Goal: Task Accomplishment & Management: Manage account settings

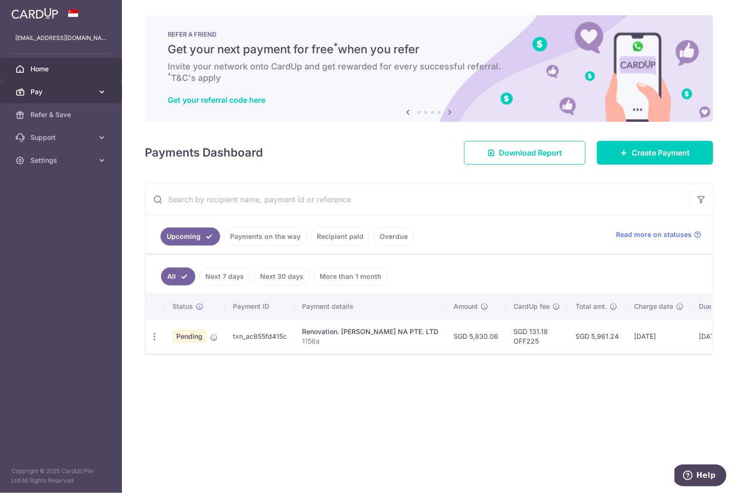
click at [41, 95] on span "Pay" at bounding box center [61, 92] width 63 height 10
click at [52, 70] on span "Home" at bounding box center [61, 69] width 63 height 10
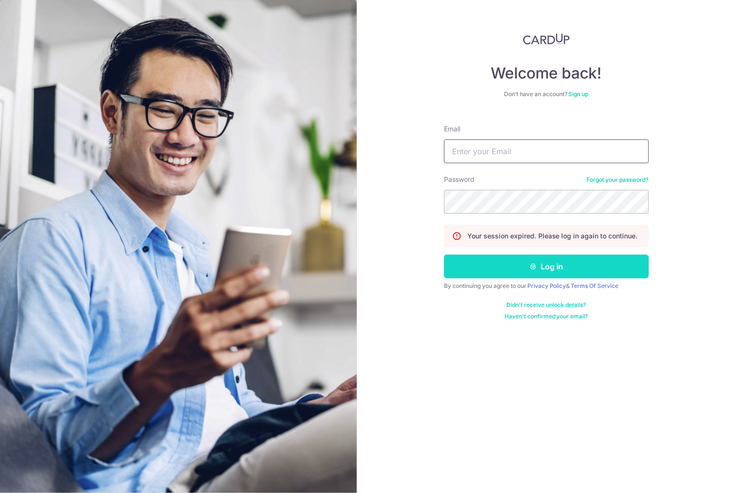
type input "[EMAIL_ADDRESS][DOMAIN_NAME]"
click at [540, 272] on button "Log in" at bounding box center [546, 267] width 205 height 24
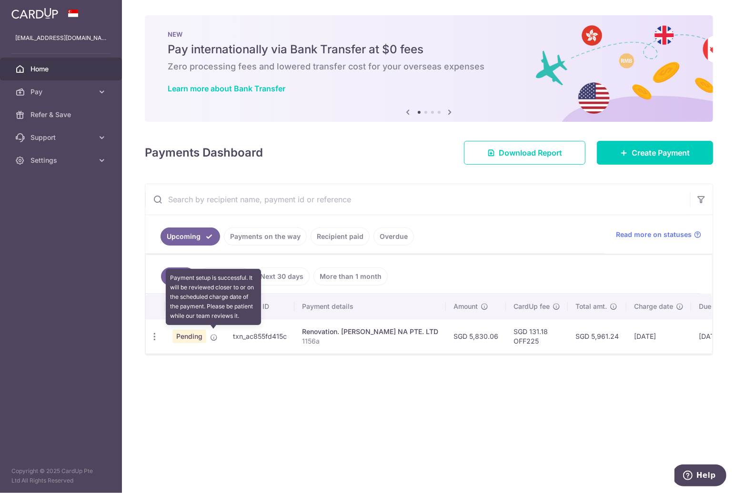
click at [214, 334] on icon at bounding box center [214, 338] width 8 height 8
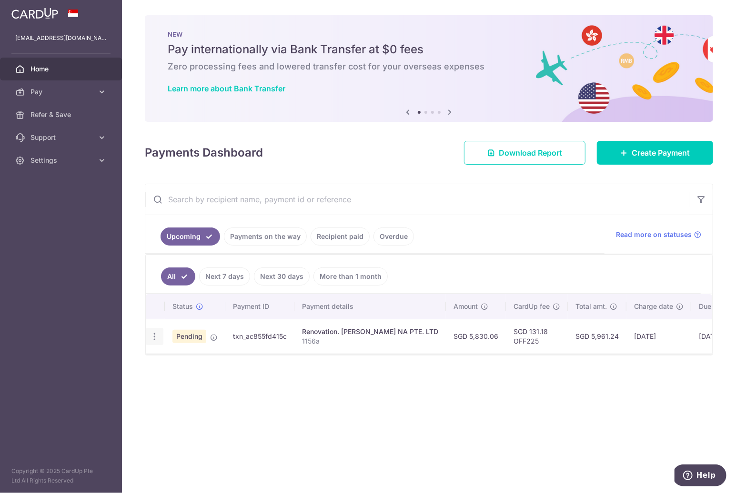
click at [154, 328] on div "Update payment Cancel payment" at bounding box center [155, 337] width 18 height 18
click at [153, 339] on div "Update payment Cancel payment" at bounding box center [155, 337] width 18 height 18
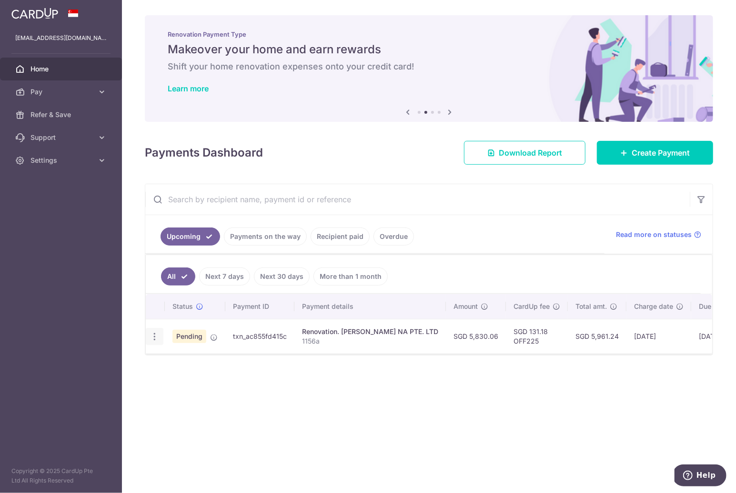
click at [154, 336] on icon "button" at bounding box center [155, 337] width 10 height 10
click at [192, 380] on span "Cancel payment" at bounding box center [205, 385] width 64 height 11
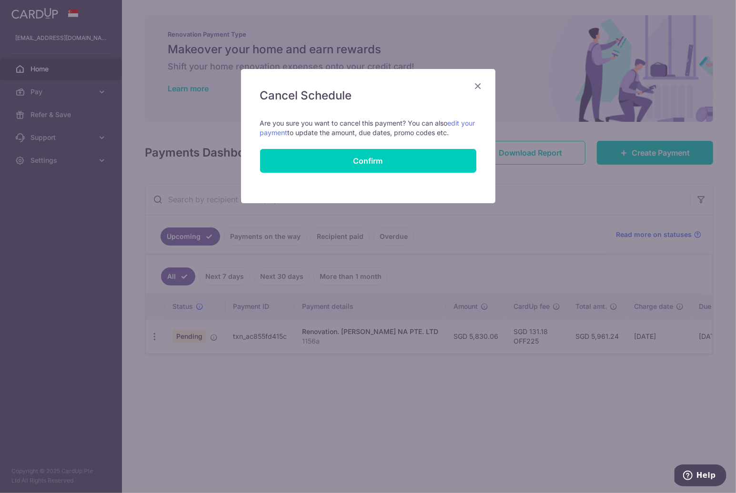
click at [478, 82] on icon "Close" at bounding box center [477, 86] width 11 height 12
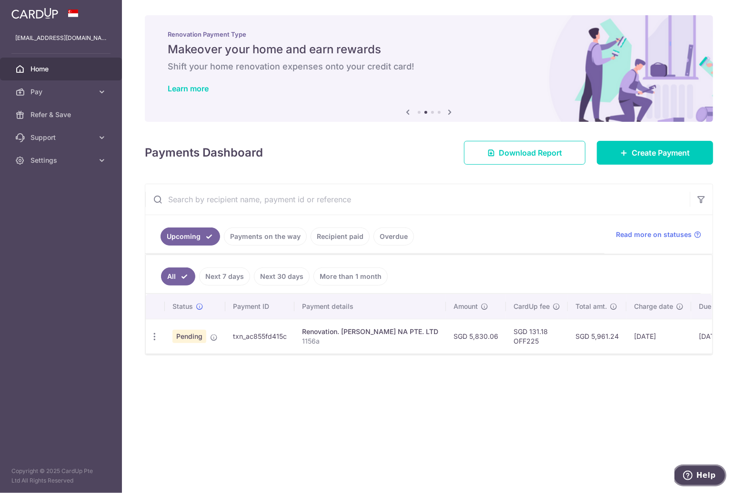
click at [698, 472] on span "Help" at bounding box center [706, 475] width 20 height 9
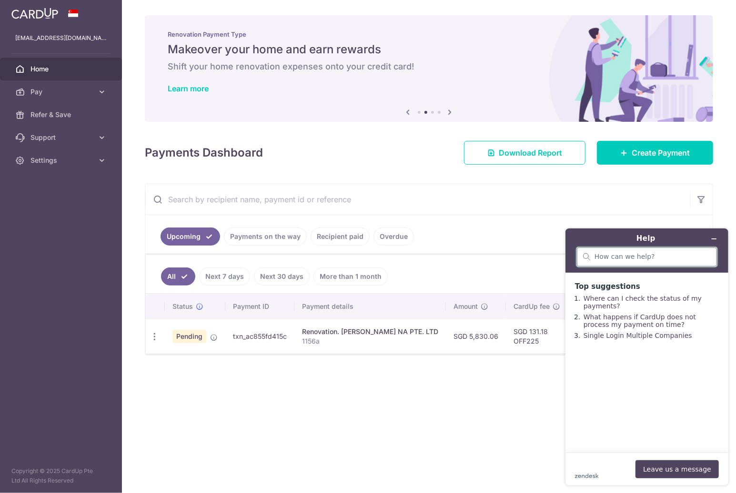
click at [624, 258] on input "search" at bounding box center [652, 256] width 116 height 9
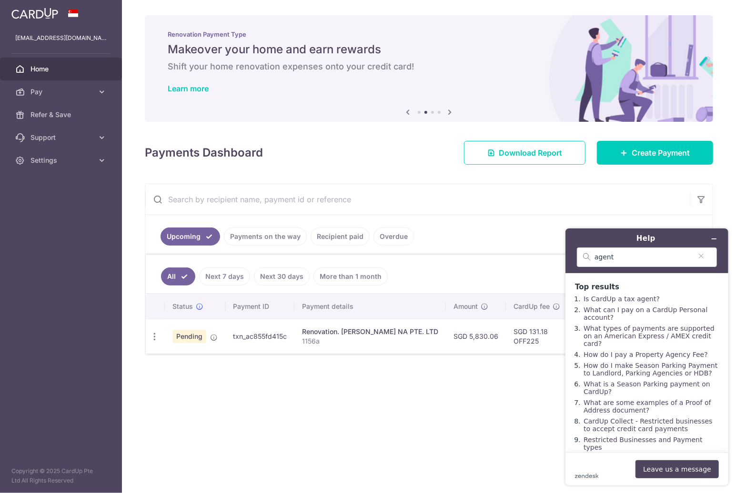
click at [448, 403] on div "× Pause Schedule Pause all future payments in this series Pause just this one p…" at bounding box center [429, 246] width 614 height 493
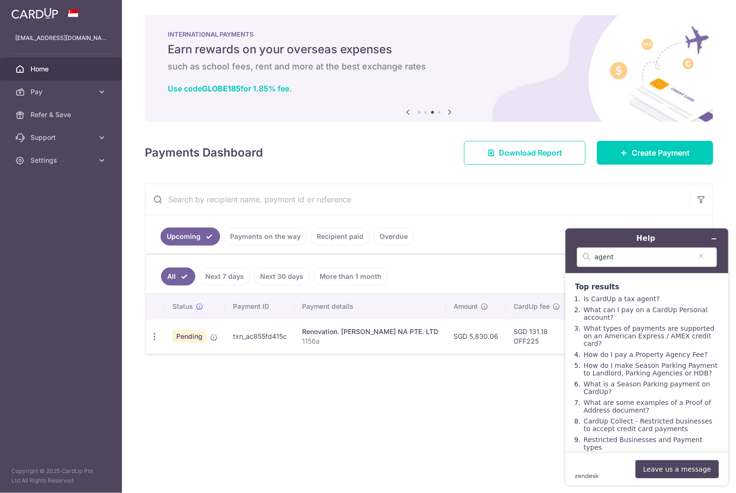
click at [643, 244] on div "Help" at bounding box center [646, 238] width 150 height 13
drag, startPoint x: 638, startPoint y: 252, endPoint x: 576, endPoint y: 252, distance: 61.4
click at [577, 252] on div "agent" at bounding box center [646, 257] width 140 height 20
type input "y"
type input "update invoice"
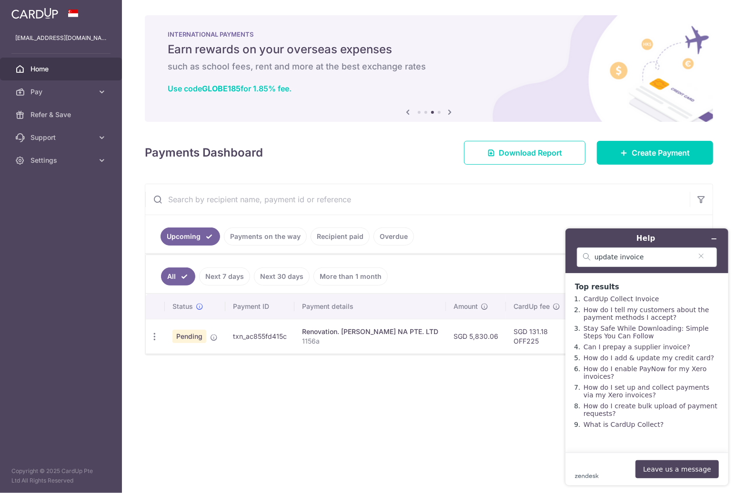
click at [518, 387] on div "× Pause Schedule Pause all future payments in this series Pause just this one p…" at bounding box center [429, 246] width 614 height 493
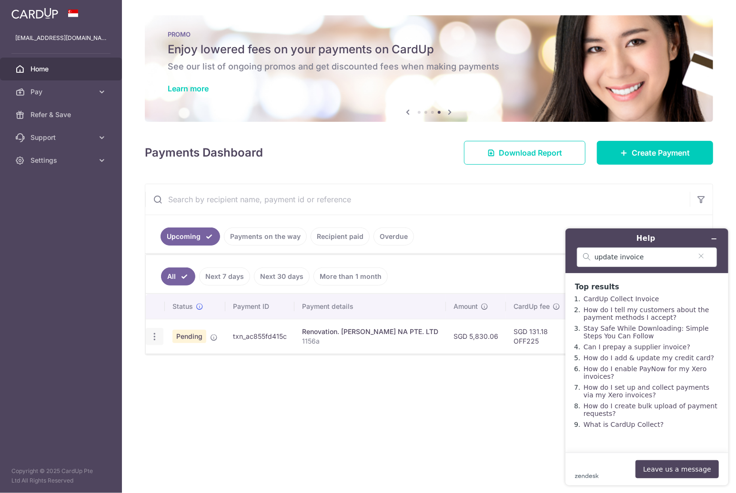
click at [158, 333] on icon "button" at bounding box center [155, 337] width 10 height 10
click at [715, 238] on icon "Minimize widget" at bounding box center [713, 238] width 7 height 7
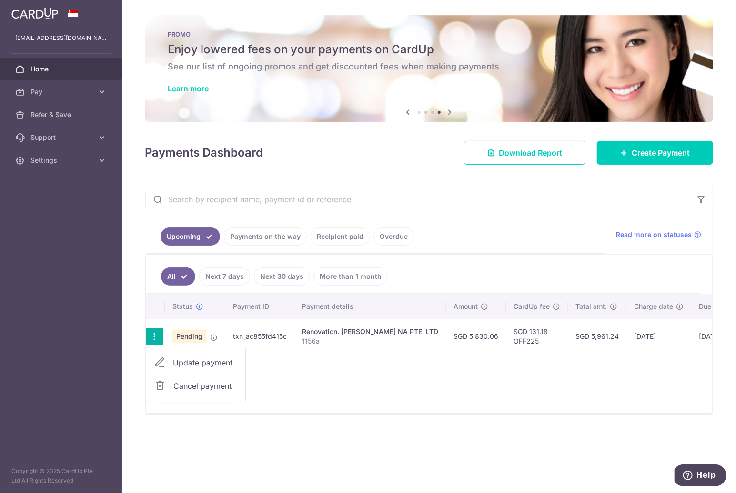
click at [195, 380] on span "Cancel payment" at bounding box center [205, 385] width 64 height 11
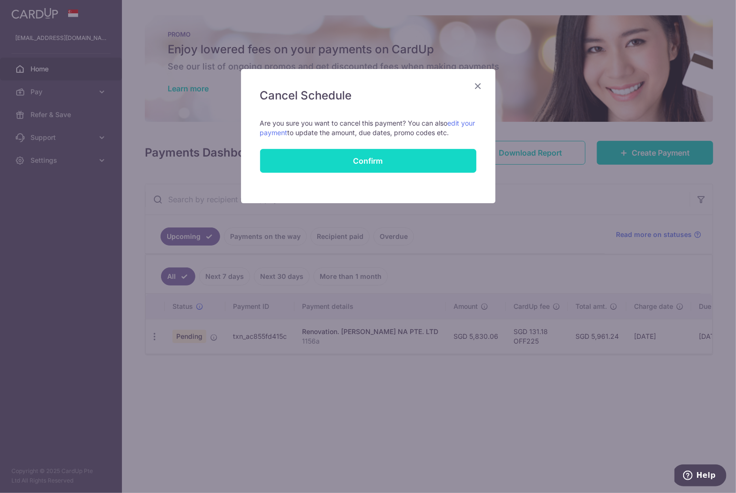
click at [400, 156] on button "Confirm" at bounding box center [368, 161] width 216 height 24
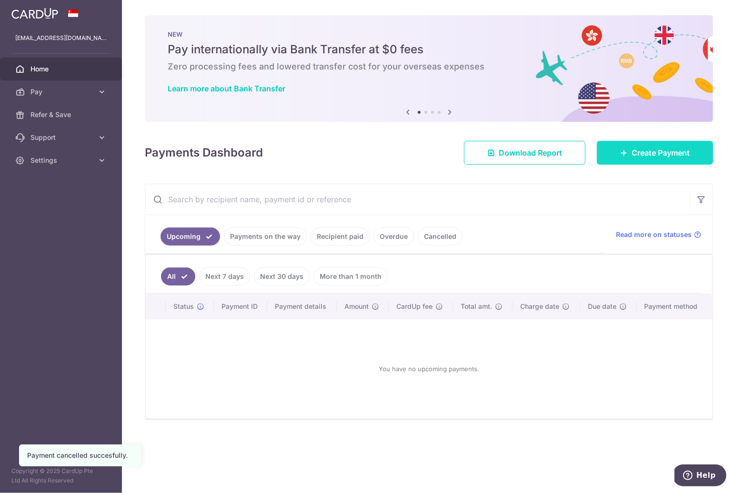
click at [669, 158] on span "Create Payment" at bounding box center [660, 152] width 58 height 11
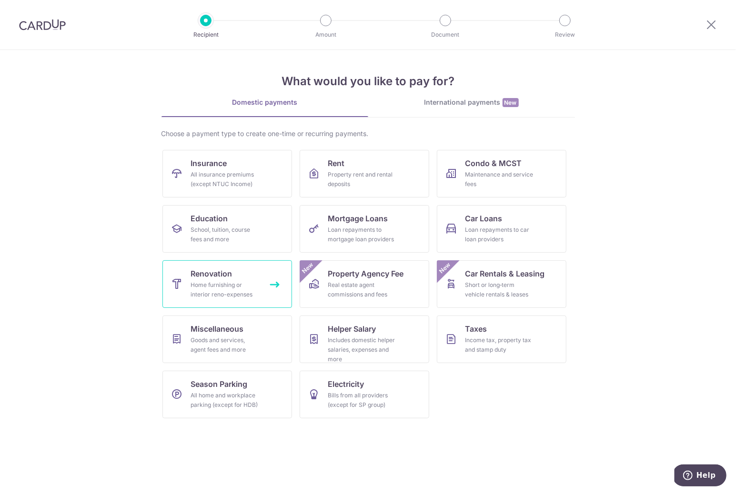
click at [218, 282] on div "Home furnishing or interior reno-expenses" at bounding box center [225, 289] width 69 height 19
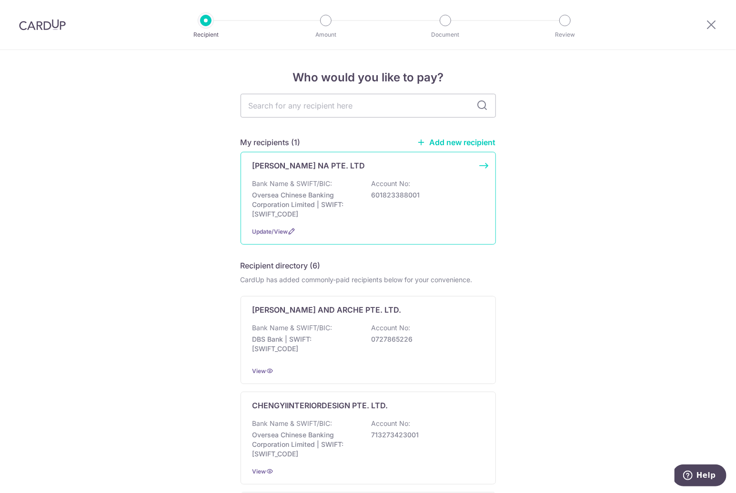
click at [431, 173] on div "[PERSON_NAME] NA PTE. LTD Bank Name & SWIFT/BIC: Oversea Chinese Banking Corpor…" at bounding box center [367, 198] width 255 height 93
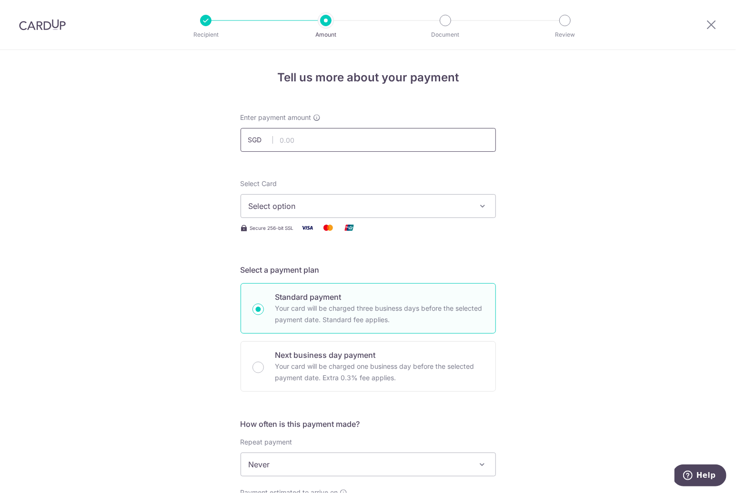
click at [384, 141] on input "text" at bounding box center [367, 140] width 255 height 24
paste input "5818.06"
type input "5,818.06"
click at [373, 200] on span "Select option" at bounding box center [360, 205] width 222 height 11
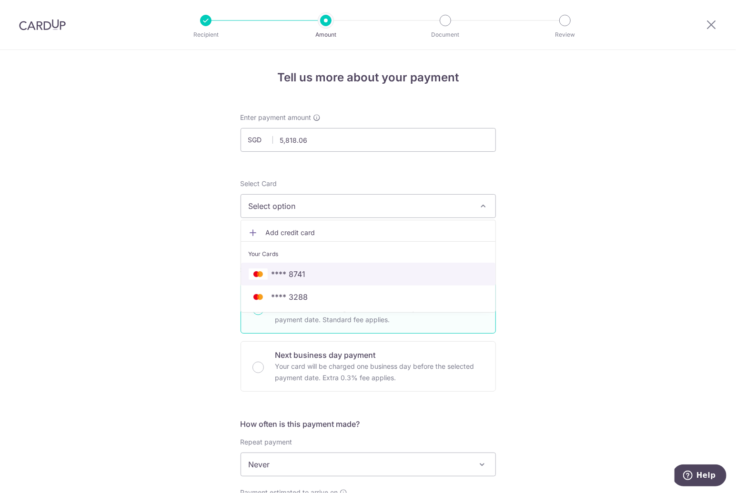
click at [350, 269] on span "**** 8741" at bounding box center [368, 274] width 239 height 11
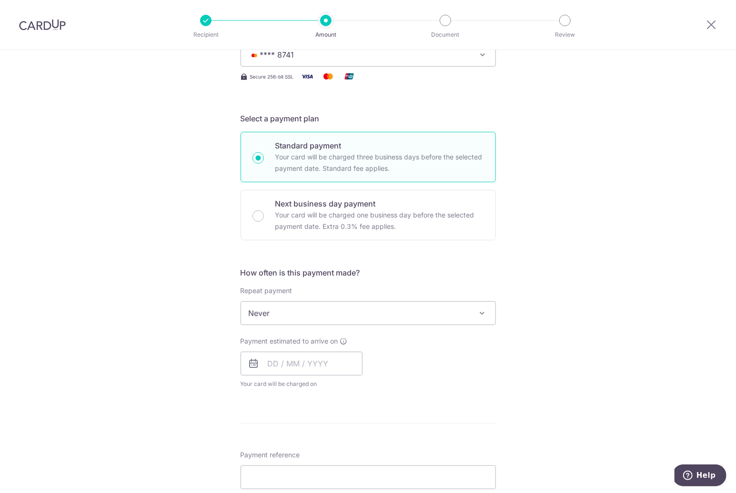
scroll to position [156, 0]
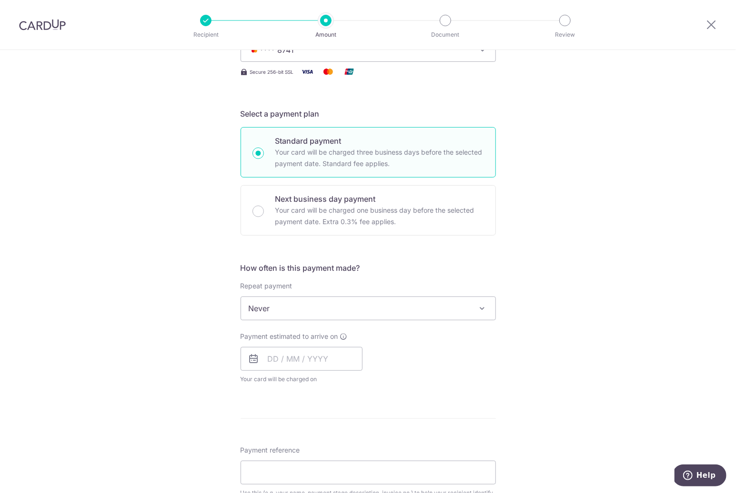
click at [306, 303] on span "Never" at bounding box center [368, 308] width 254 height 23
click at [213, 363] on div "Tell us more about your payment Enter payment amount SGD 5,818.06 5818.06 Selec…" at bounding box center [368, 356] width 736 height 925
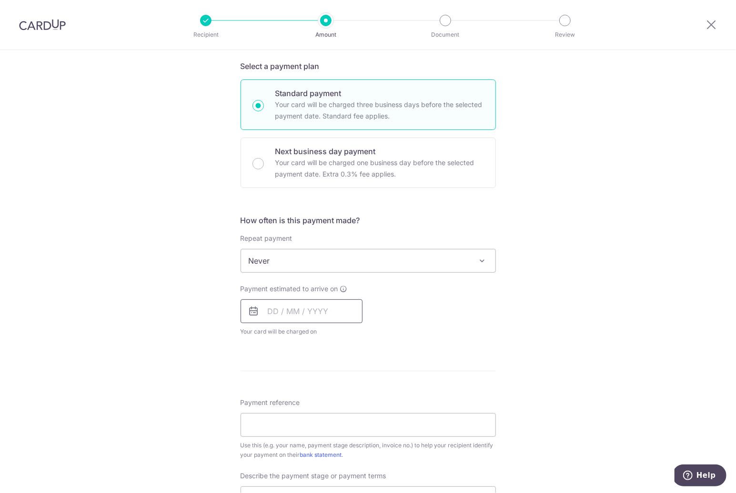
click at [303, 314] on input "text" at bounding box center [301, 311] width 122 height 24
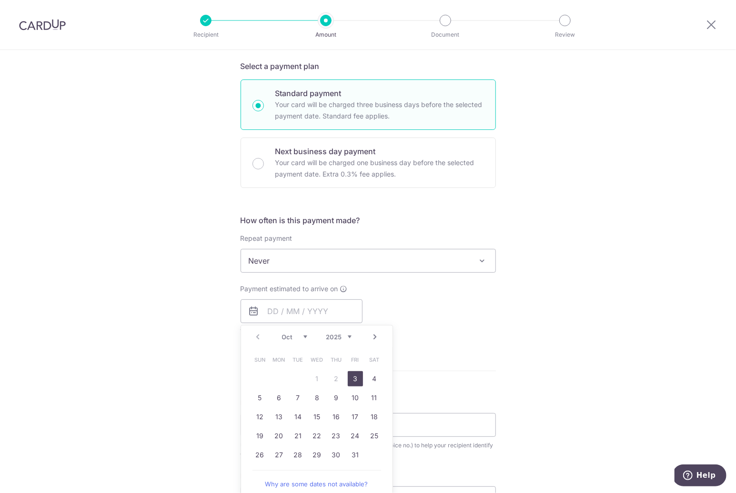
click at [357, 378] on link "3" at bounding box center [355, 378] width 15 height 15
type input "03/10/2025"
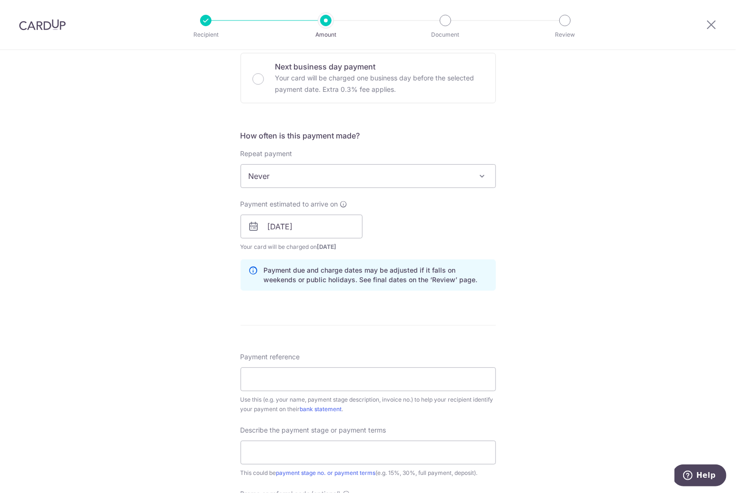
scroll to position [291, 0]
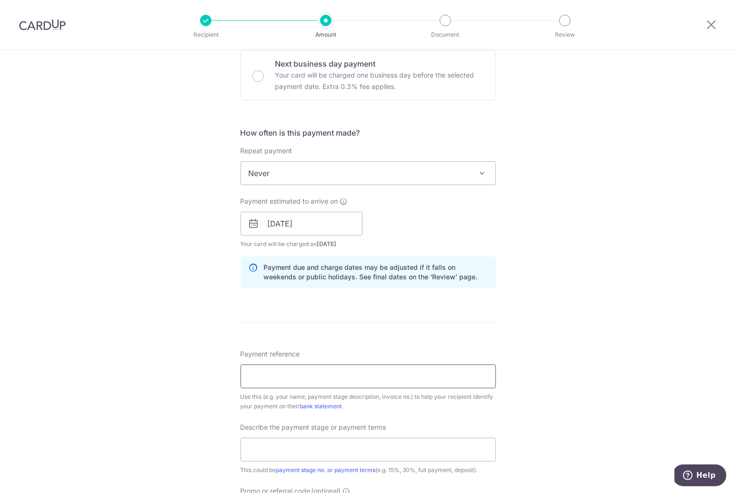
click at [406, 375] on input "Payment reference" at bounding box center [367, 377] width 255 height 24
click at [333, 373] on input "Payment reference" at bounding box center [367, 377] width 255 height 24
type input "1156a"
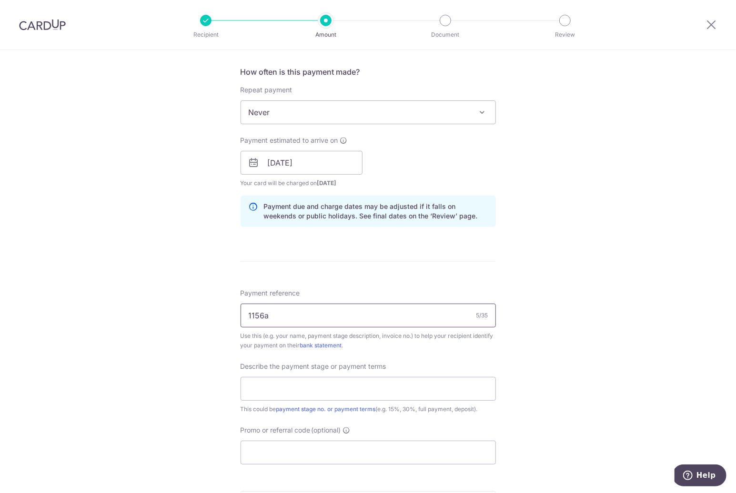
scroll to position [353, 0]
click at [345, 389] on input "text" at bounding box center [367, 389] width 255 height 24
type input "20%"
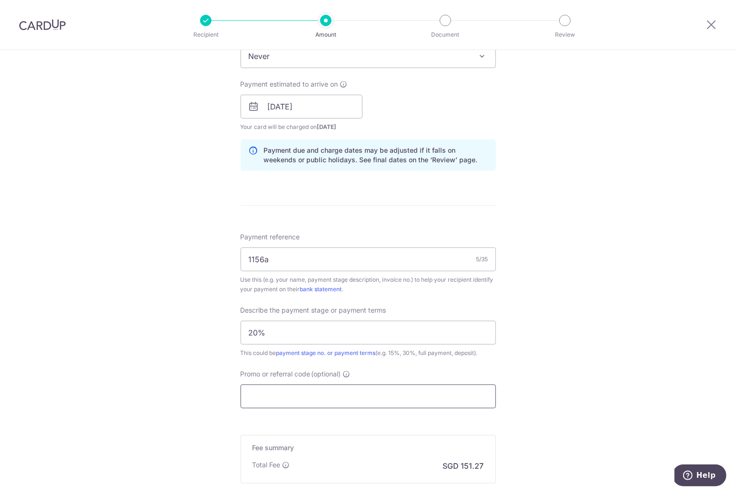
click at [314, 398] on input "Promo or referral code (optional)" at bounding box center [367, 397] width 255 height 24
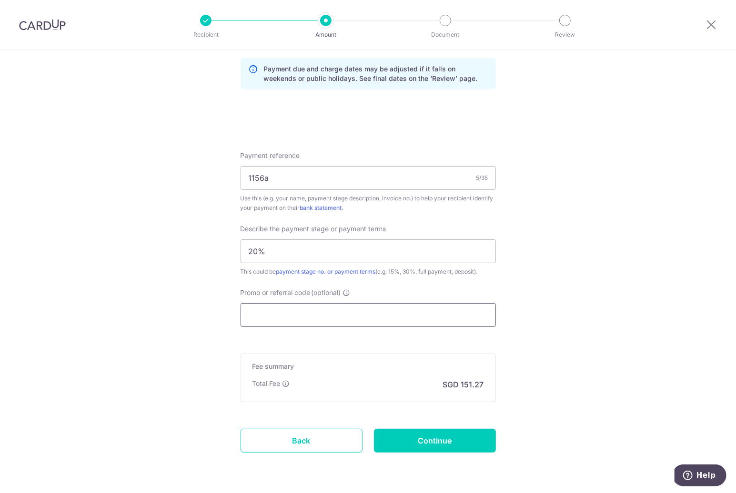
scroll to position [518, 0]
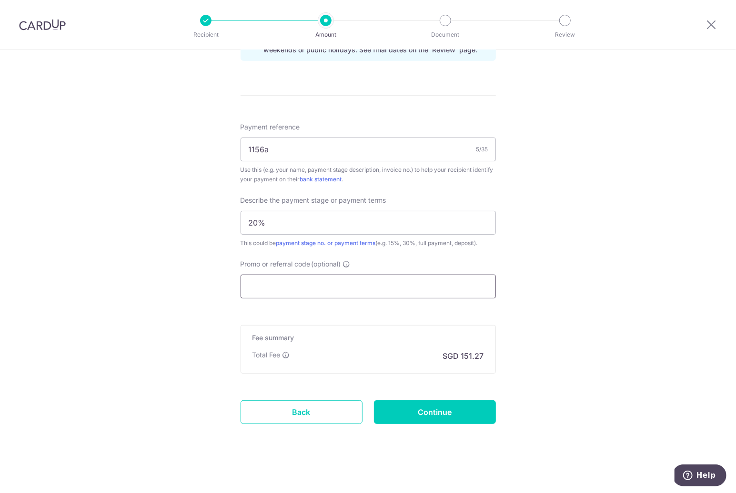
click at [400, 289] on input "Promo or referral code (optional)" at bounding box center [367, 287] width 255 height 24
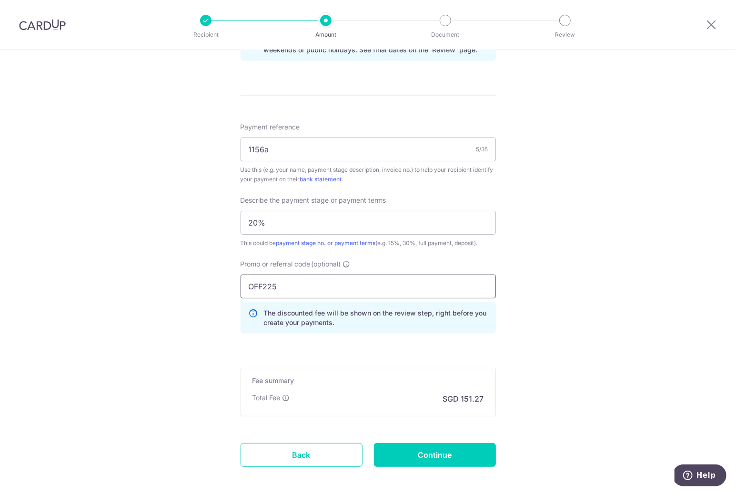
scroll to position [0, 0]
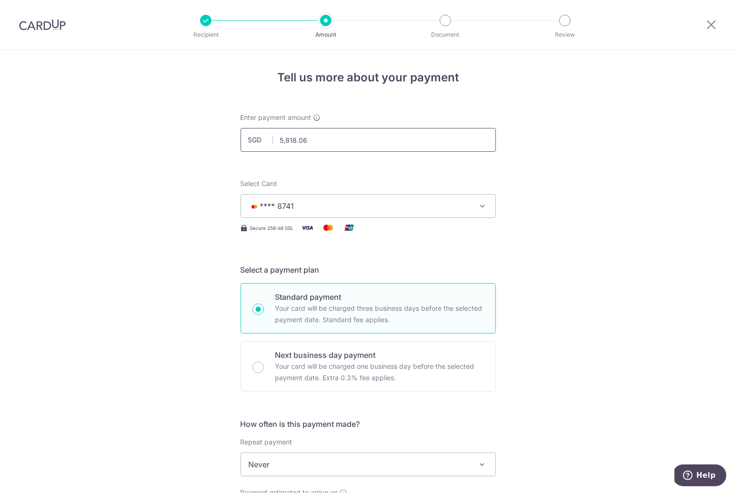
type input "OFF225"
click at [285, 141] on input "5,818.06" at bounding box center [367, 140] width 255 height 24
click at [350, 140] on input "5818.06" at bounding box center [367, 140] width 255 height 24
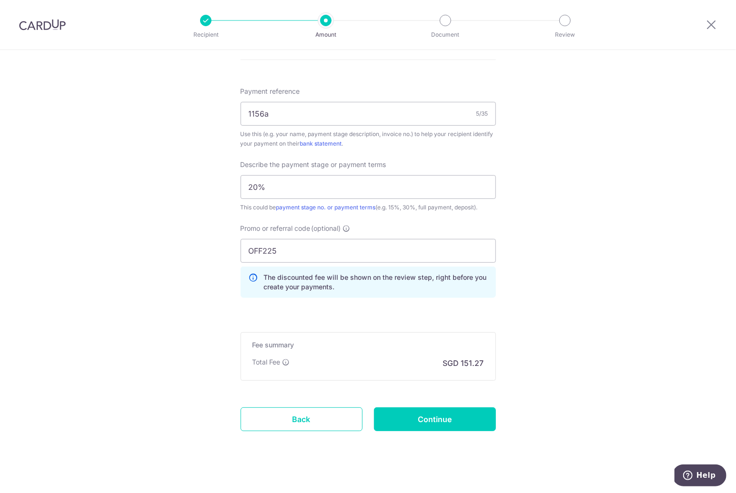
scroll to position [561, 0]
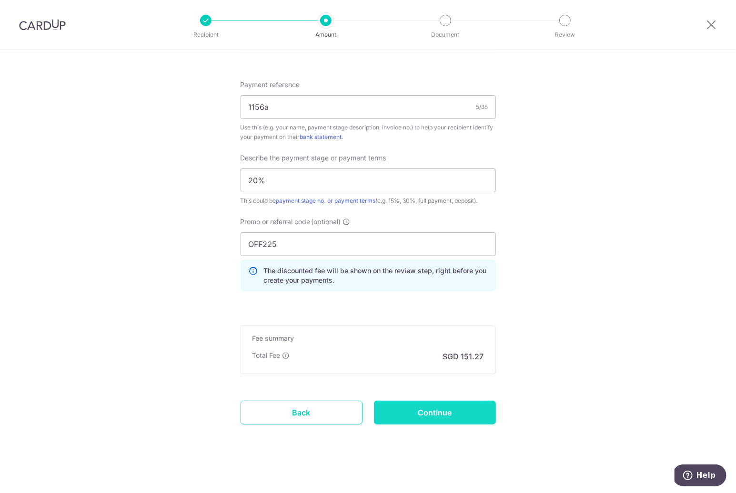
click at [443, 414] on input "Continue" at bounding box center [435, 413] width 122 height 24
type input "5,818.06"
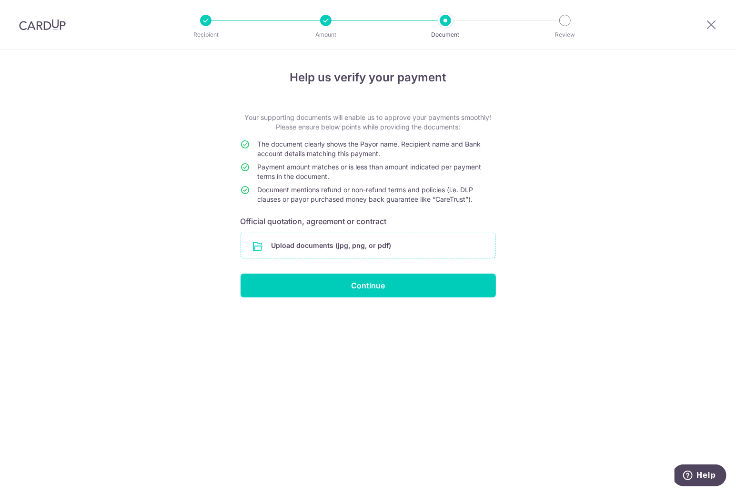
click at [370, 244] on input "file" at bounding box center [368, 245] width 254 height 25
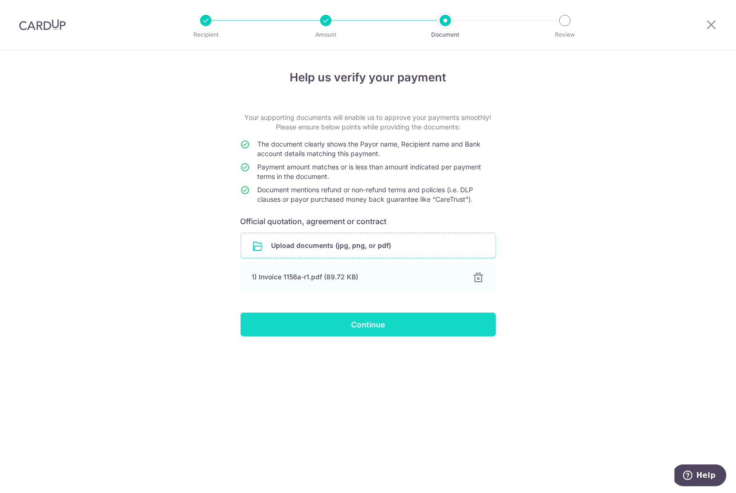
click at [341, 326] on input "Continue" at bounding box center [367, 325] width 255 height 24
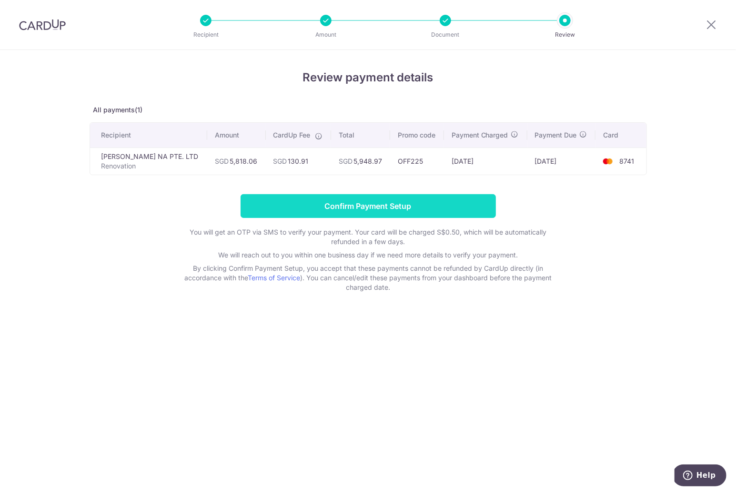
click at [445, 212] on input "Confirm Payment Setup" at bounding box center [367, 206] width 255 height 24
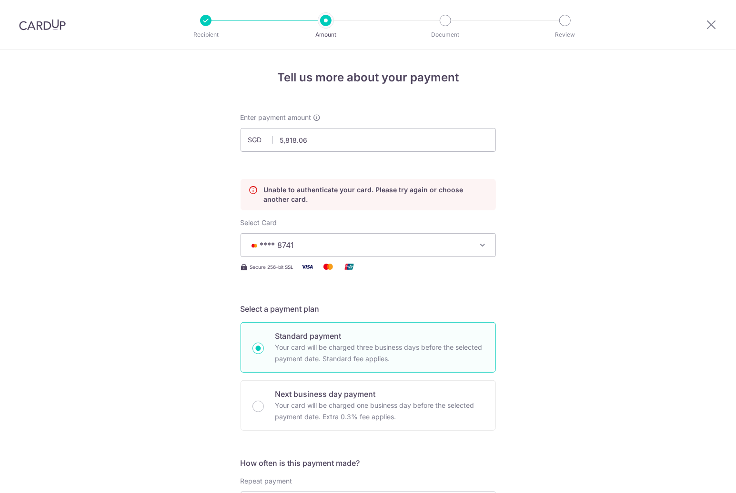
scroll to position [129, 0]
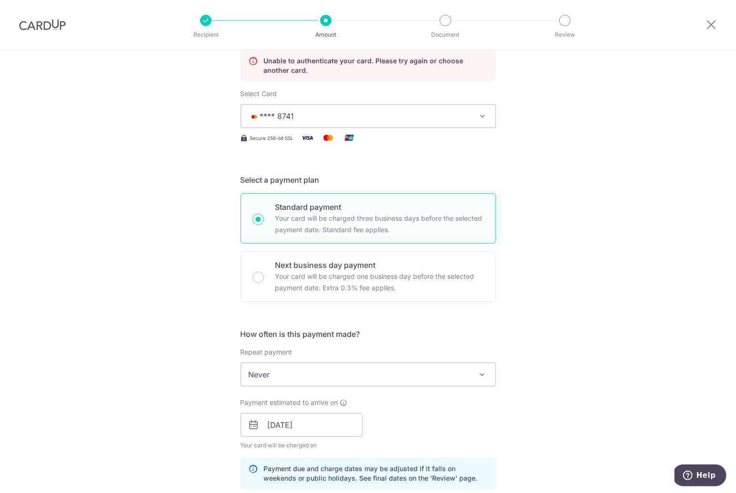
click at [439, 114] on span "**** 8741" at bounding box center [360, 115] width 222 height 11
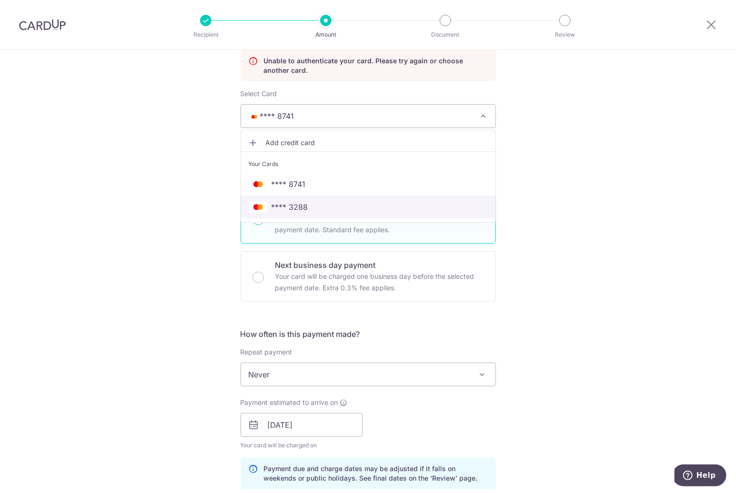
click at [371, 202] on span "**** 3288" at bounding box center [368, 206] width 239 height 11
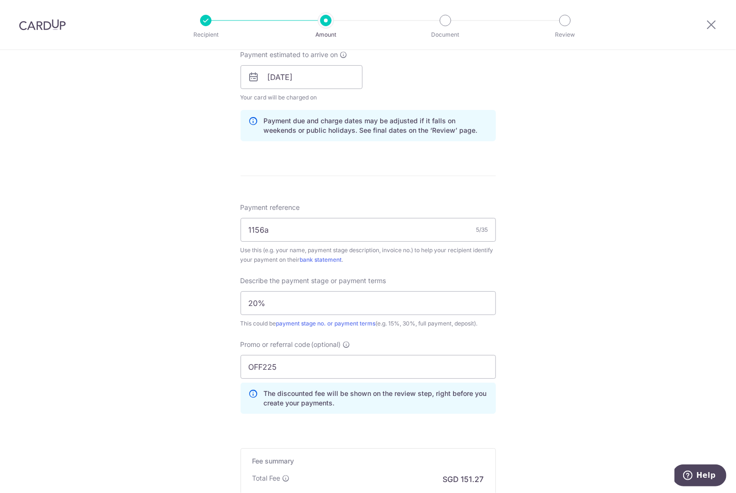
scroll to position [600, 0]
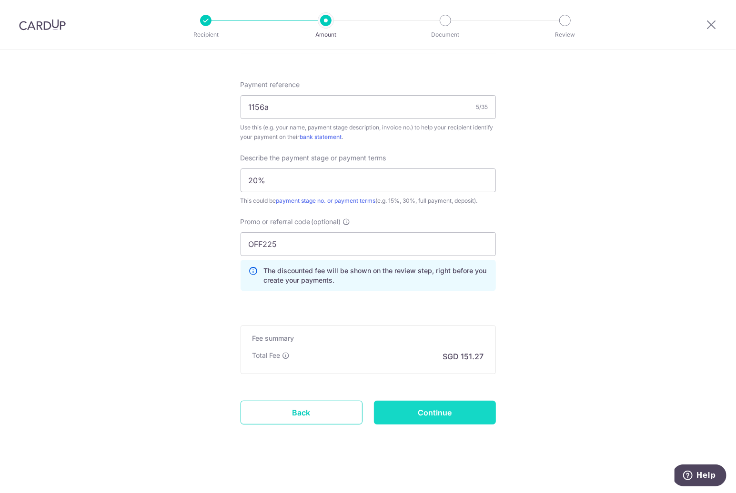
click at [424, 409] on input "Continue" at bounding box center [435, 413] width 122 height 24
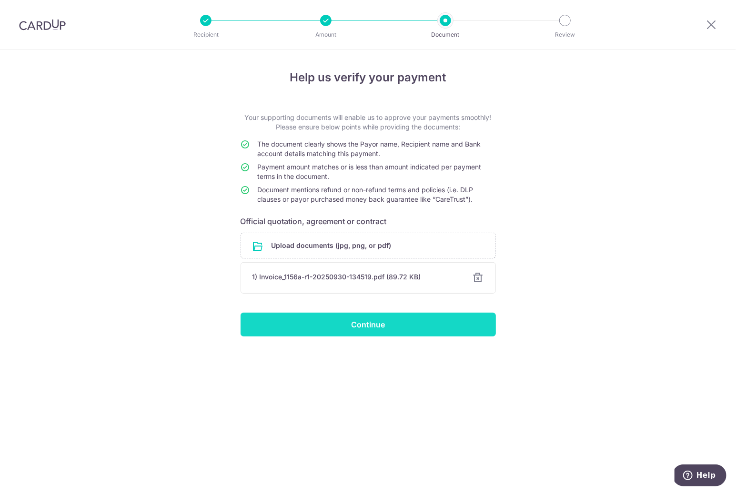
click at [417, 330] on input "Continue" at bounding box center [367, 325] width 255 height 24
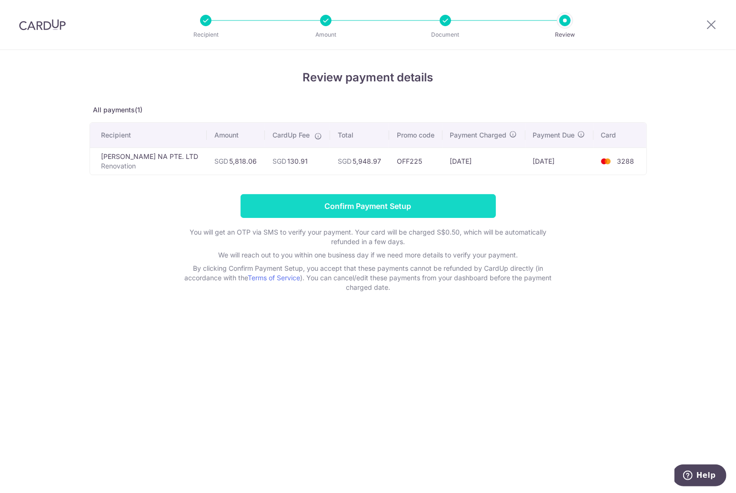
click at [331, 205] on input "Confirm Payment Setup" at bounding box center [367, 206] width 255 height 24
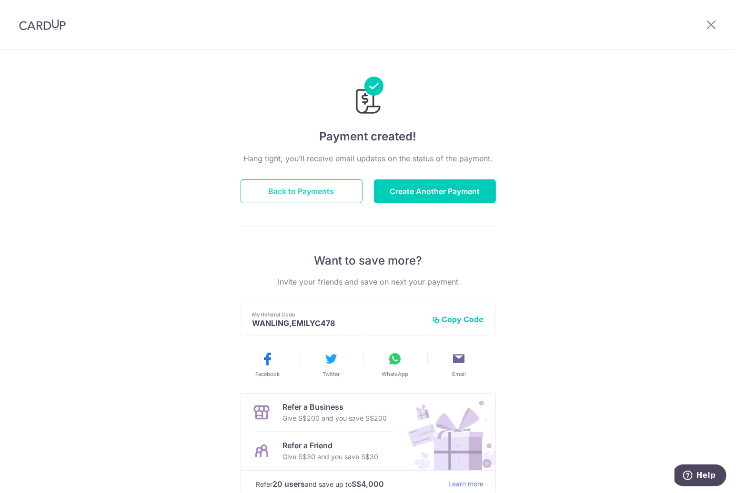
click at [314, 189] on button "Back to Payments" at bounding box center [301, 191] width 122 height 24
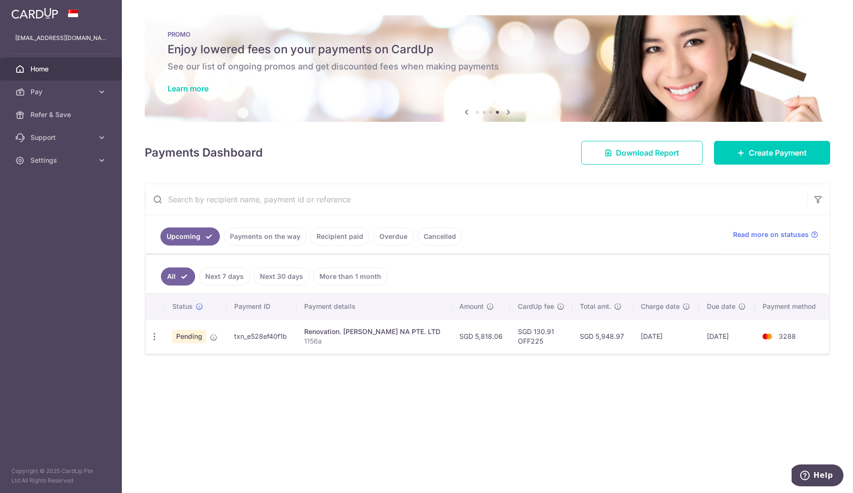
click at [555, 388] on div "× Pause Schedule Pause all future payments in this series Pause just this one p…" at bounding box center [487, 246] width 731 height 493
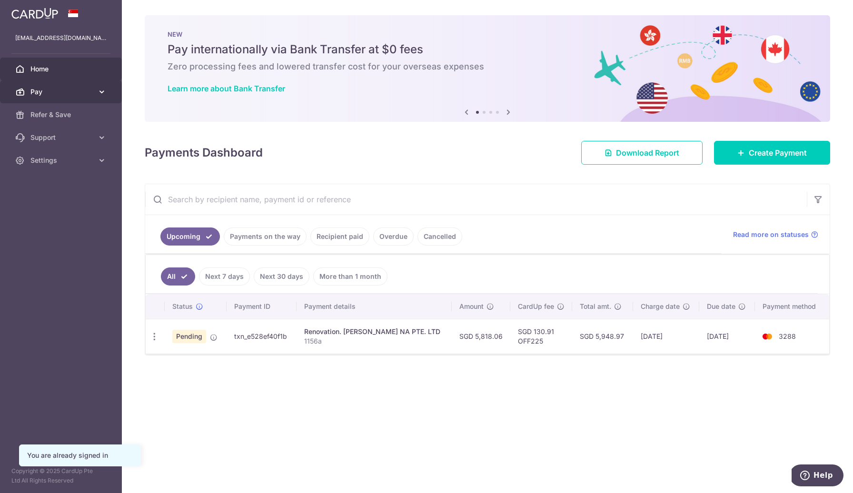
click at [98, 90] on icon at bounding box center [102, 92] width 10 height 10
click at [64, 111] on span "Payments" at bounding box center [61, 115] width 63 height 10
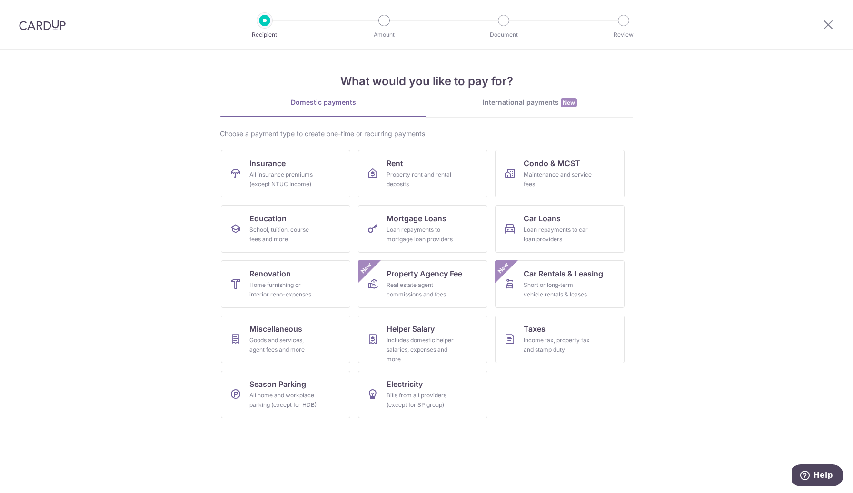
click at [822, 34] on div at bounding box center [829, 25] width 50 height 50
click at [827, 29] on icon at bounding box center [828, 25] width 11 height 12
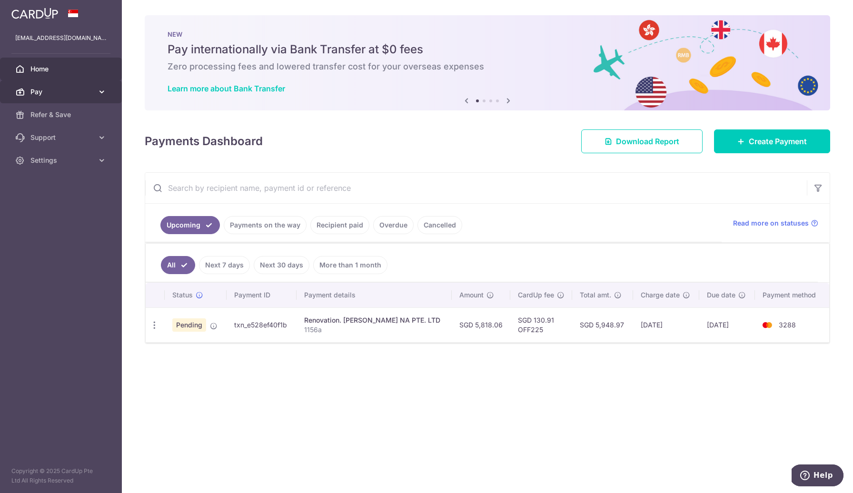
click at [108, 92] on link "Pay" at bounding box center [61, 91] width 122 height 23
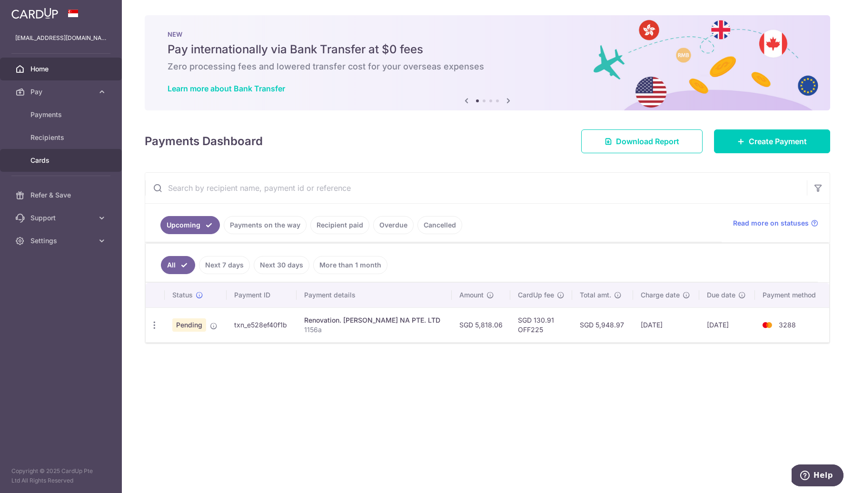
click at [80, 160] on span "Cards" at bounding box center [61, 161] width 63 height 10
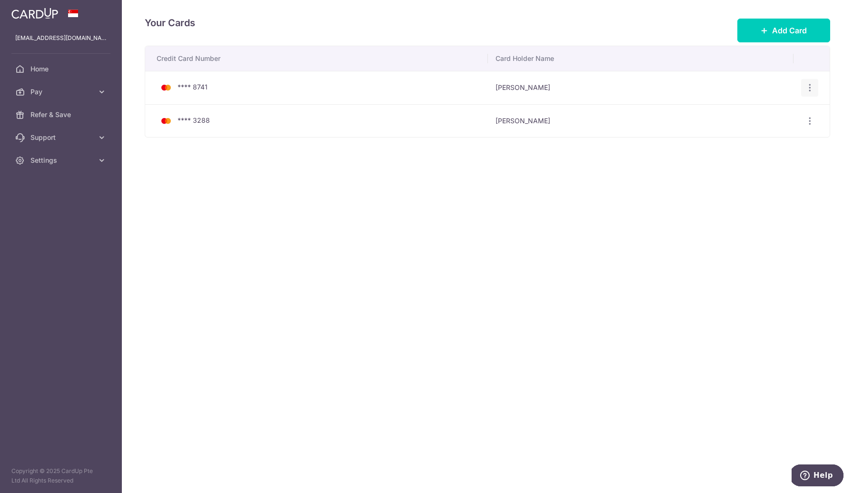
click at [808, 86] on icon "button" at bounding box center [810, 88] width 10 height 10
click at [761, 114] on span "View/Edit" at bounding box center [778, 114] width 65 height 11
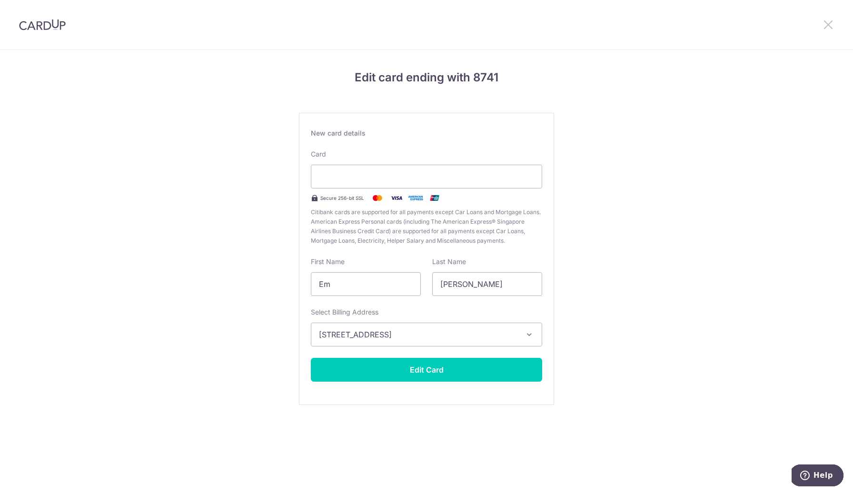
click at [830, 22] on icon at bounding box center [828, 25] width 11 height 12
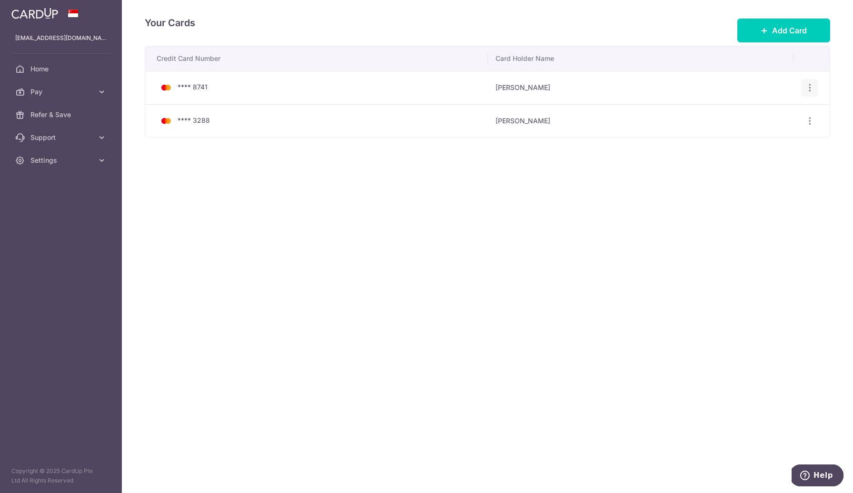
click at [808, 87] on icon "button" at bounding box center [810, 88] width 10 height 10
click at [777, 138] on span "Delete" at bounding box center [778, 136] width 65 height 11
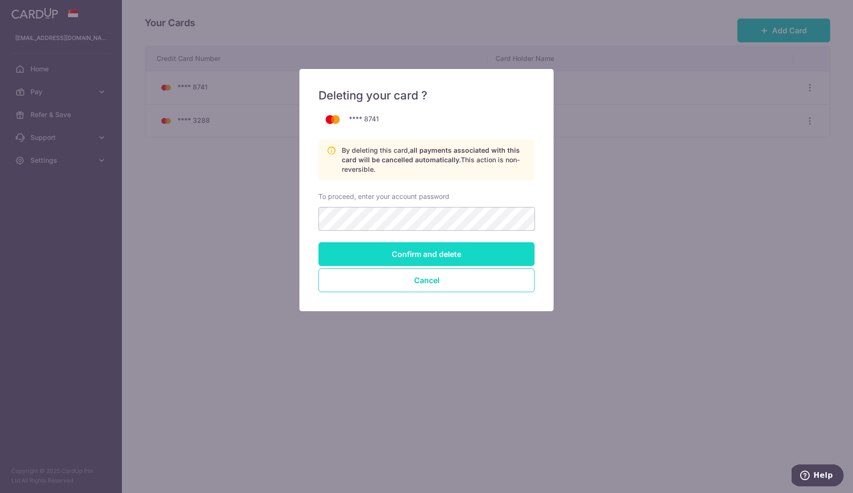
click at [446, 257] on input "Confirm and delete" at bounding box center [427, 254] width 216 height 24
